Goal: Information Seeking & Learning: Learn about a topic

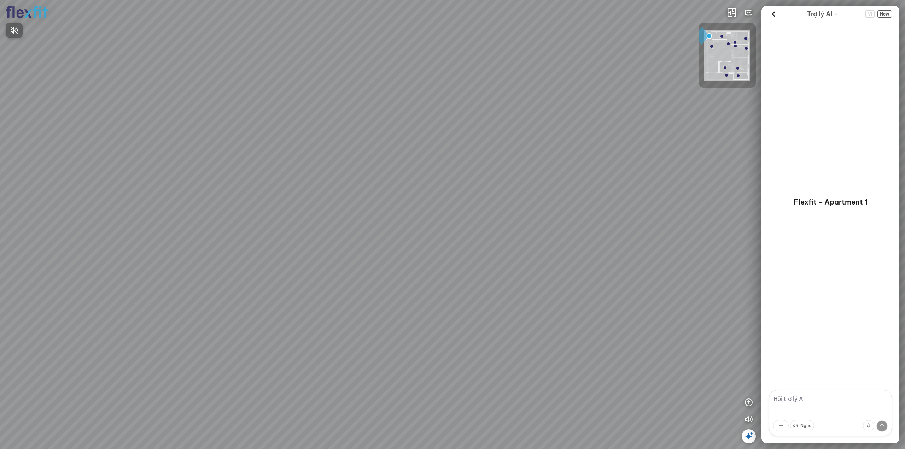
drag, startPoint x: 318, startPoint y: 292, endPoint x: 424, endPoint y: 277, distance: 107.5
click at [424, 277] on div at bounding box center [452, 224] width 905 height 449
drag, startPoint x: 344, startPoint y: 279, endPoint x: 491, endPoint y: 267, distance: 148.3
click at [461, 263] on div at bounding box center [452, 224] width 905 height 449
click at [413, 363] on div at bounding box center [452, 224] width 905 height 449
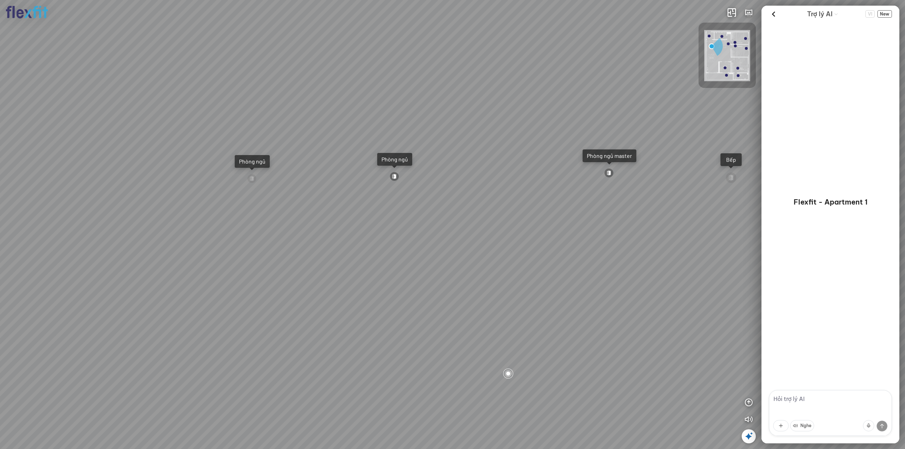
click at [508, 373] on div at bounding box center [508, 374] width 12 height 12
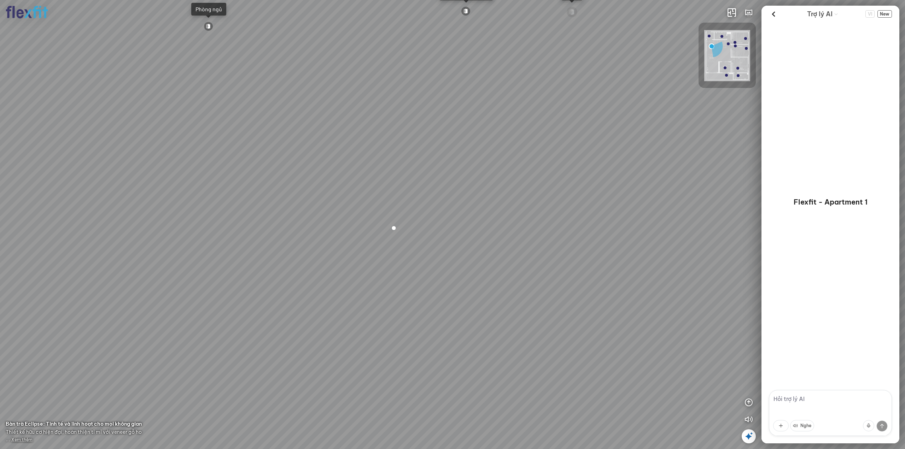
click at [391, 228] on div at bounding box center [394, 228] width 12 height 12
click at [17, 439] on span "Xem thêm" at bounding box center [21, 439] width 21 height 5
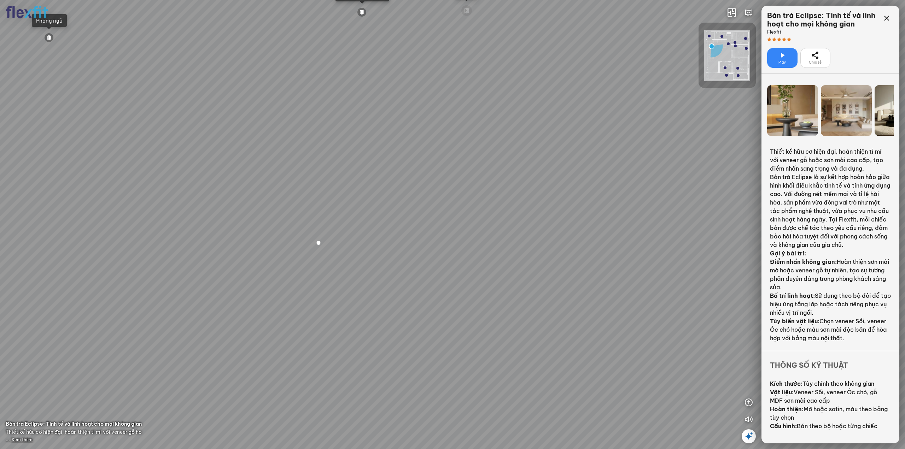
click at [320, 241] on div at bounding box center [319, 243] width 12 height 12
click at [379, 231] on div at bounding box center [380, 230] width 12 height 12
click at [380, 231] on div at bounding box center [380, 230] width 12 height 12
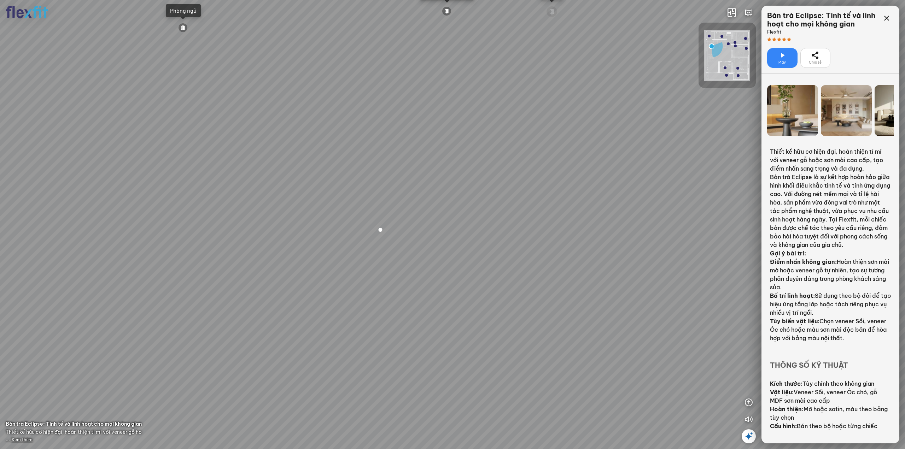
click at [380, 231] on div at bounding box center [380, 230] width 12 height 12
click at [381, 232] on div at bounding box center [380, 230] width 12 height 12
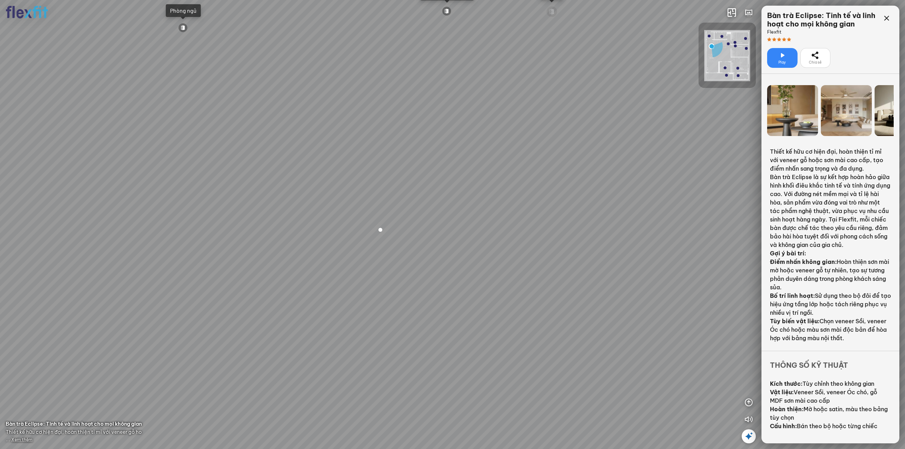
click at [381, 232] on div at bounding box center [380, 230] width 12 height 12
click at [381, 229] on div at bounding box center [380, 230] width 12 height 12
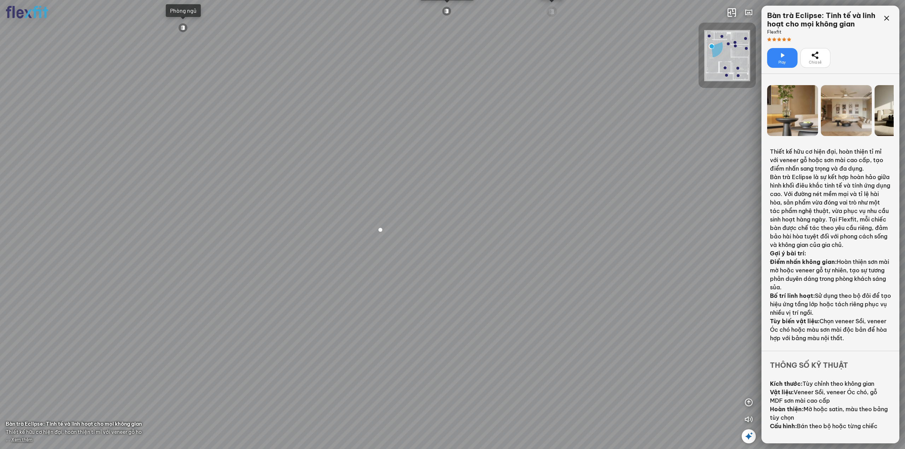
click at [381, 229] on div at bounding box center [380, 230] width 12 height 12
click at [381, 230] on div at bounding box center [380, 230] width 12 height 12
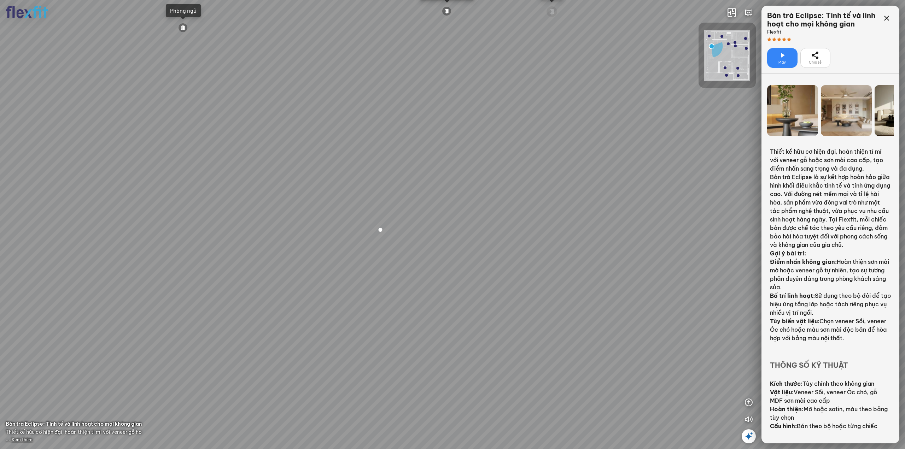
click at [381, 230] on div at bounding box center [380, 230] width 12 height 12
click at [379, 230] on div at bounding box center [380, 230] width 12 height 12
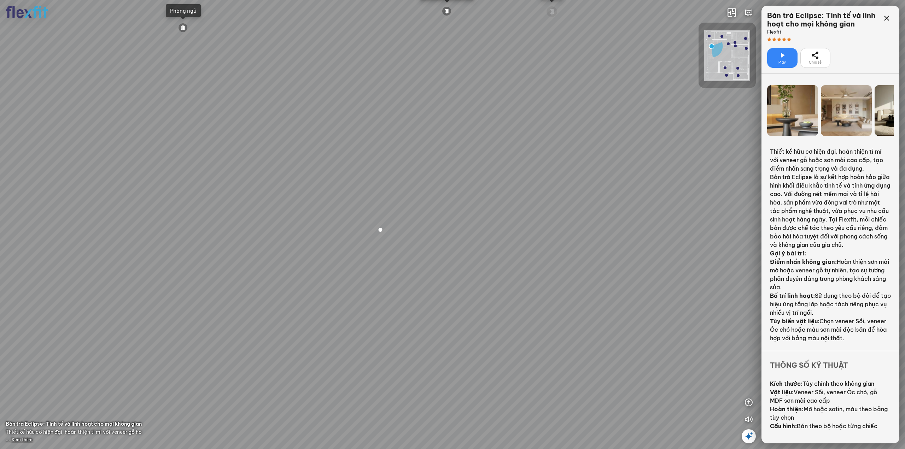
click at [379, 230] on div at bounding box center [380, 230] width 12 height 12
click at [890, 16] on icon at bounding box center [887, 18] width 8 height 8
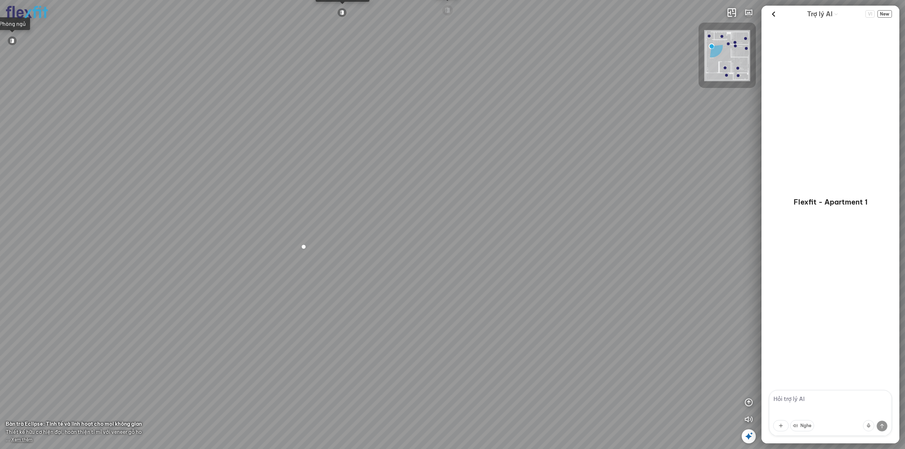
click at [304, 249] on div at bounding box center [304, 247] width 12 height 12
click at [382, 229] on div at bounding box center [380, 230] width 12 height 12
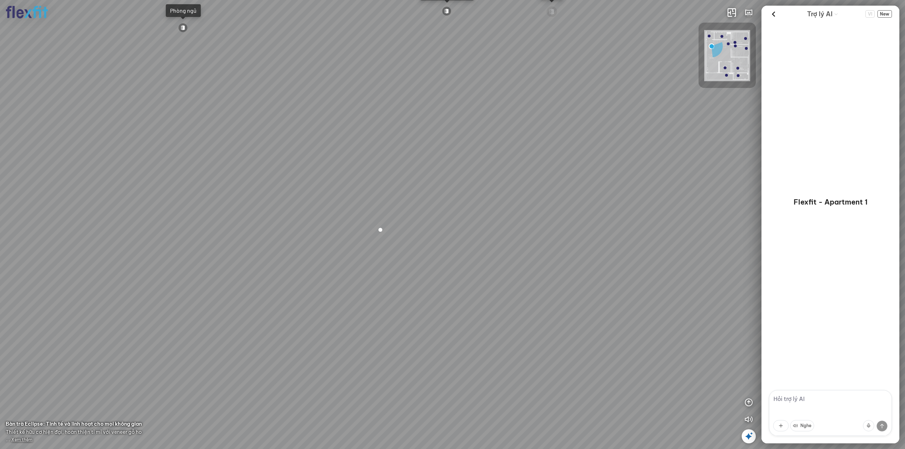
click at [382, 229] on div at bounding box center [380, 230] width 12 height 12
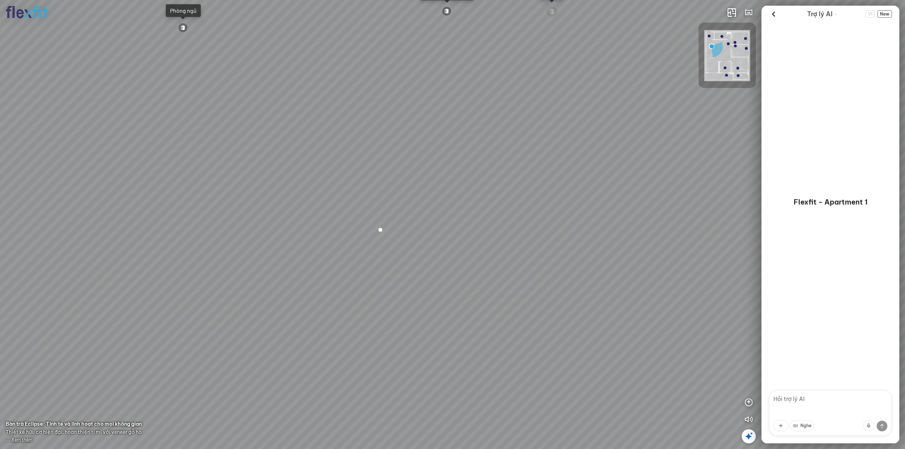
click at [382, 229] on div at bounding box center [380, 230] width 12 height 12
click at [23, 441] on span "Xem thêm" at bounding box center [21, 439] width 21 height 5
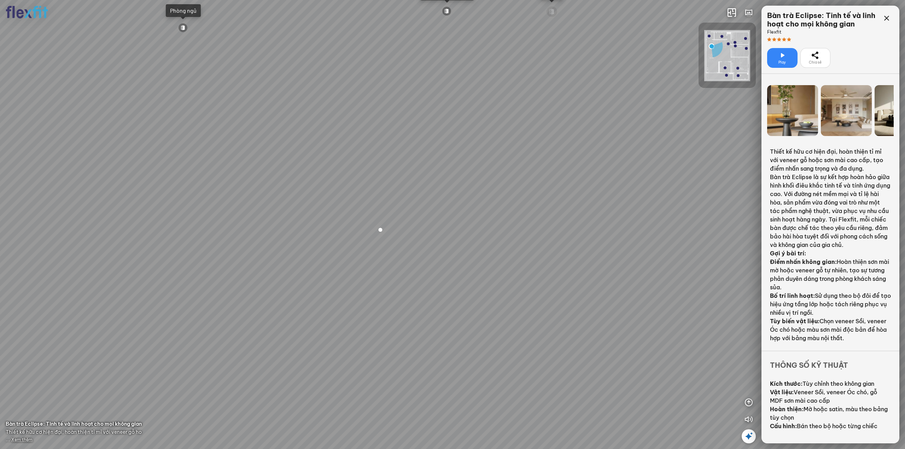
click at [381, 231] on div at bounding box center [380, 230] width 12 height 12
click at [379, 229] on div at bounding box center [380, 230] width 12 height 12
drag, startPoint x: 373, startPoint y: 237, endPoint x: 371, endPoint y: 349, distance: 112.1
click at [374, 340] on div "Ban công Bếp Phòng ngủ master Phòng ngủ Phòng ngủ" at bounding box center [452, 224] width 905 height 449
drag, startPoint x: 389, startPoint y: 246, endPoint x: 395, endPoint y: 296, distance: 50.6
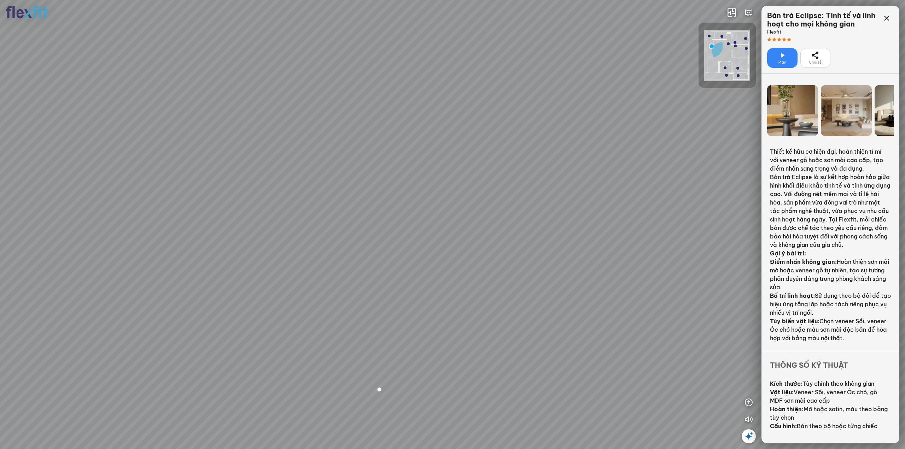
click at [395, 296] on div "Ban công Bếp Phòng ngủ master Phòng ngủ Phòng ngủ" at bounding box center [452, 224] width 905 height 449
drag, startPoint x: 382, startPoint y: 273, endPoint x: 477, endPoint y: 298, distance: 98.4
click at [477, 298] on div "Ban công Bếp Phòng ngủ master Phòng ngủ Phòng ngủ" at bounding box center [452, 224] width 905 height 449
click at [464, 420] on div at bounding box center [466, 420] width 12 height 12
click at [380, 231] on div at bounding box center [380, 230] width 12 height 12
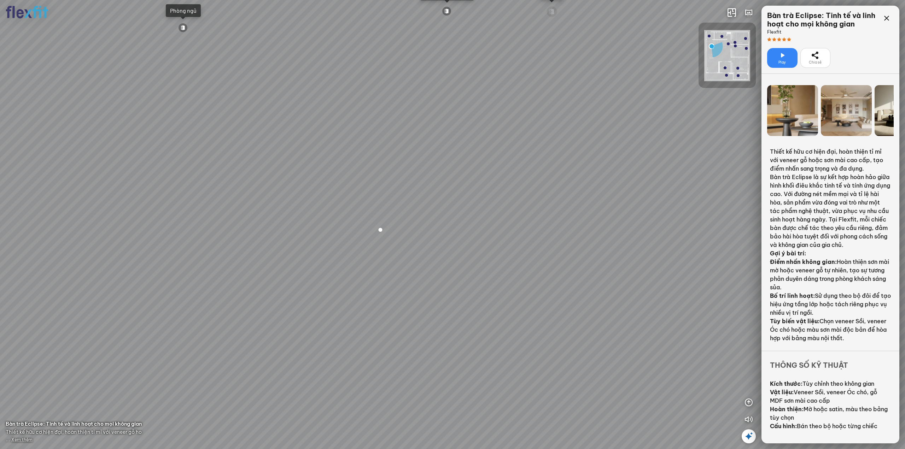
click at [378, 227] on div at bounding box center [380, 230] width 12 height 12
drag, startPoint x: 545, startPoint y: 257, endPoint x: 622, endPoint y: 262, distance: 77.6
click at [622, 262] on div "Ban công Bếp Phòng ngủ master Phòng ngủ Phòng ngủ" at bounding box center [452, 224] width 905 height 449
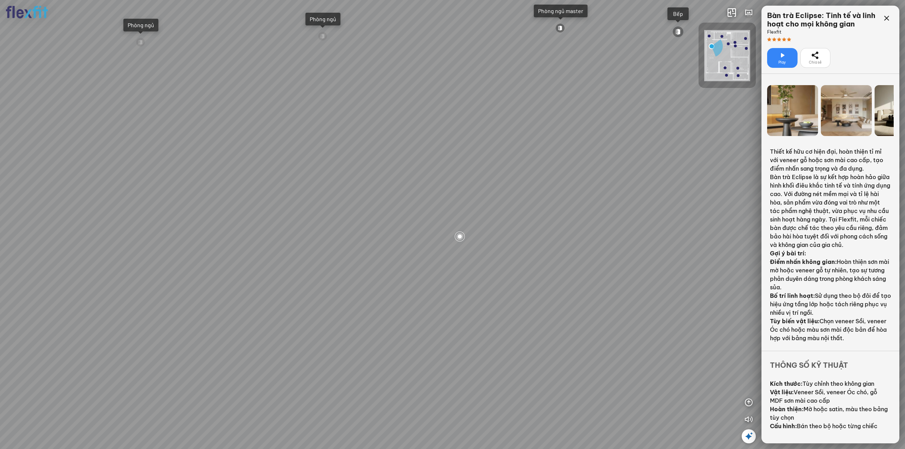
drag, startPoint x: 626, startPoint y: 264, endPoint x: 553, endPoint y: 257, distance: 72.8
click at [553, 257] on div "Ban công Bếp Phòng ngủ master Phòng ngủ Phòng ngủ" at bounding box center [452, 224] width 905 height 449
